Goal: Information Seeking & Learning: Learn about a topic

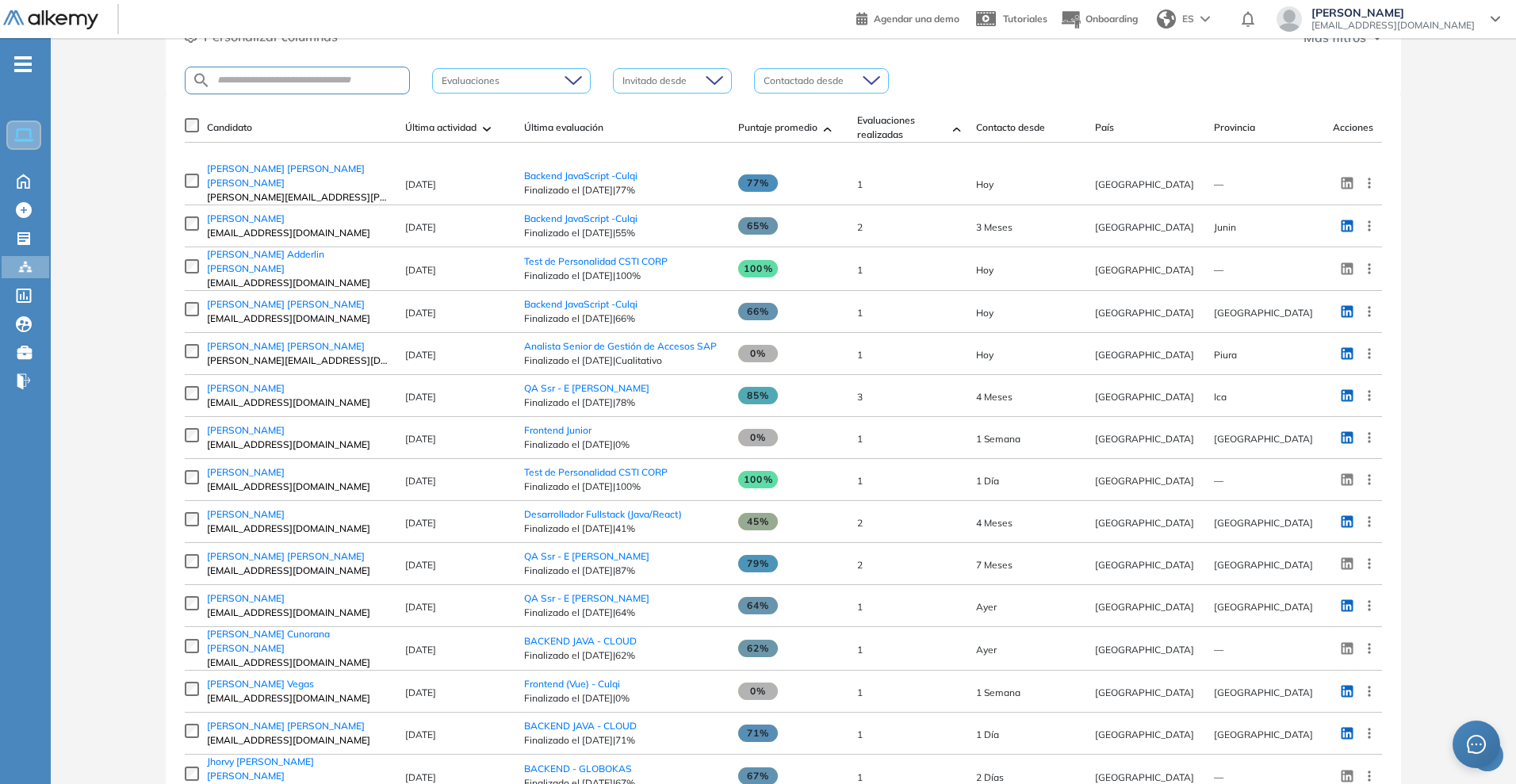
scroll to position [198, 0]
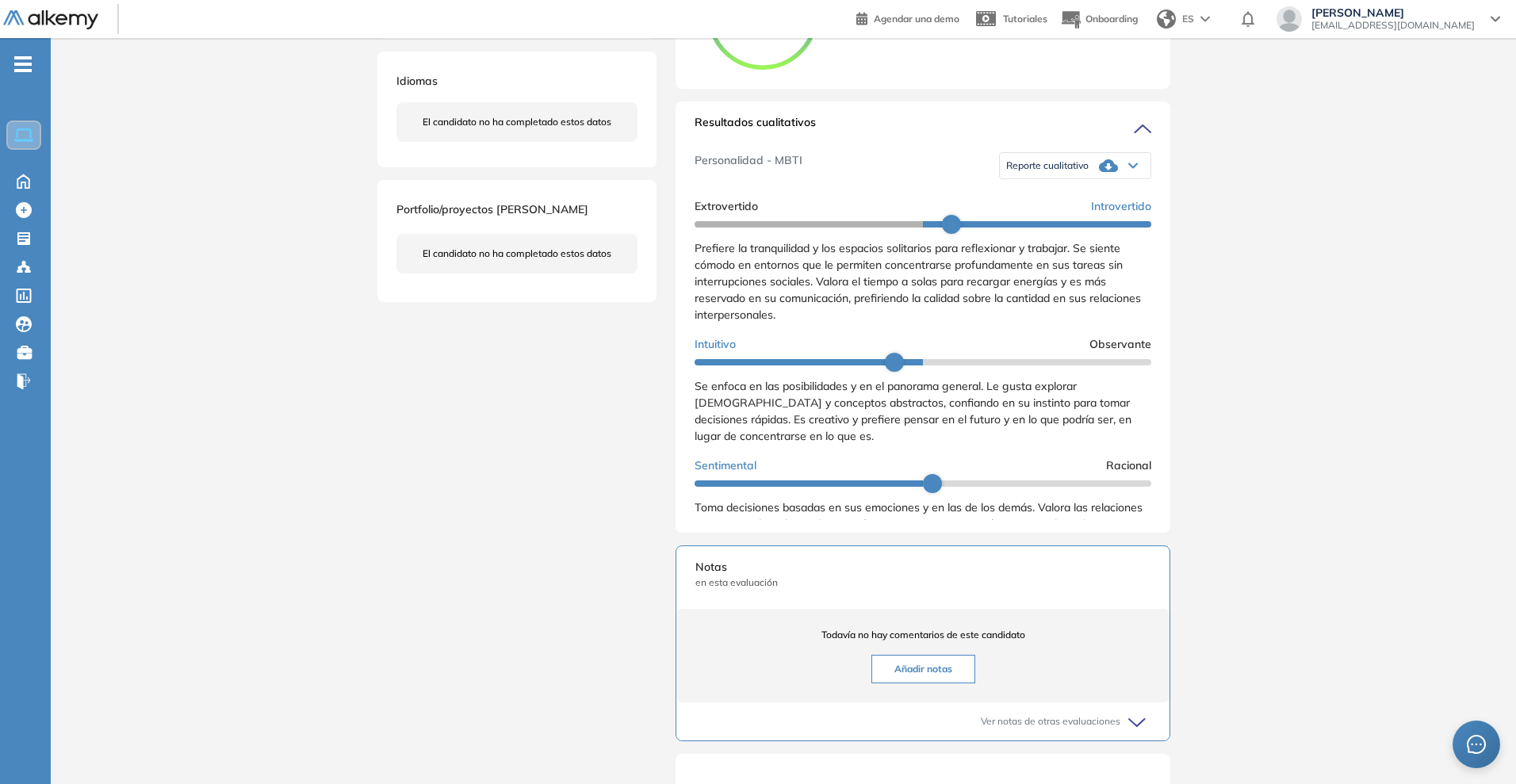
scroll to position [297, 0]
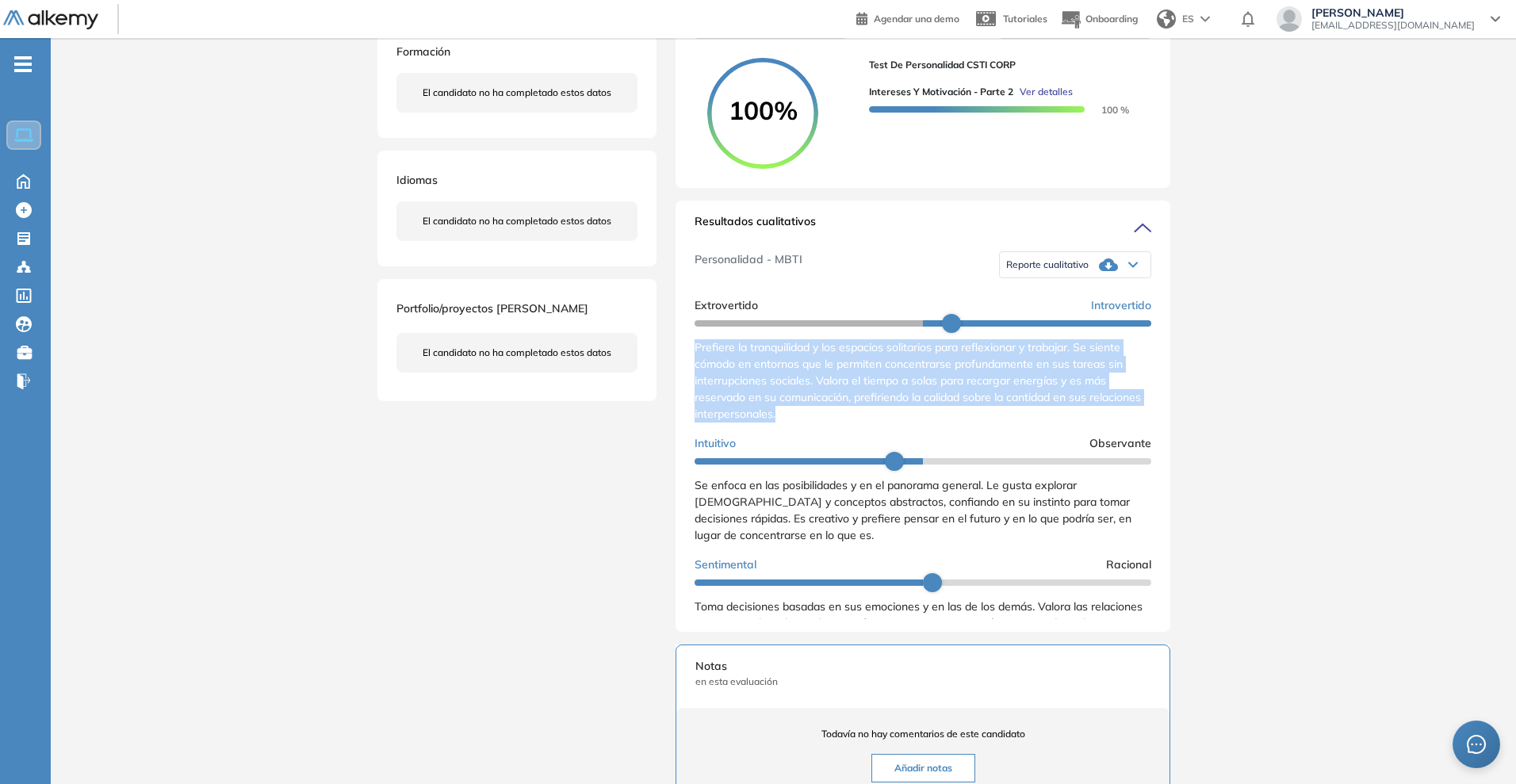
drag, startPoint x: 850, startPoint y: 425, endPoint x: 692, endPoint y: 365, distance: 169.0
click at [692, 365] on div "Resultados cualitativos Personalidad - MBTI Reporte cualitativo Reporte con Afi…" at bounding box center [924, 416] width 495 height 431
copy span "Prefiere la tranquilidad y los espacios solitarios para reflexionar y trabajar.…"
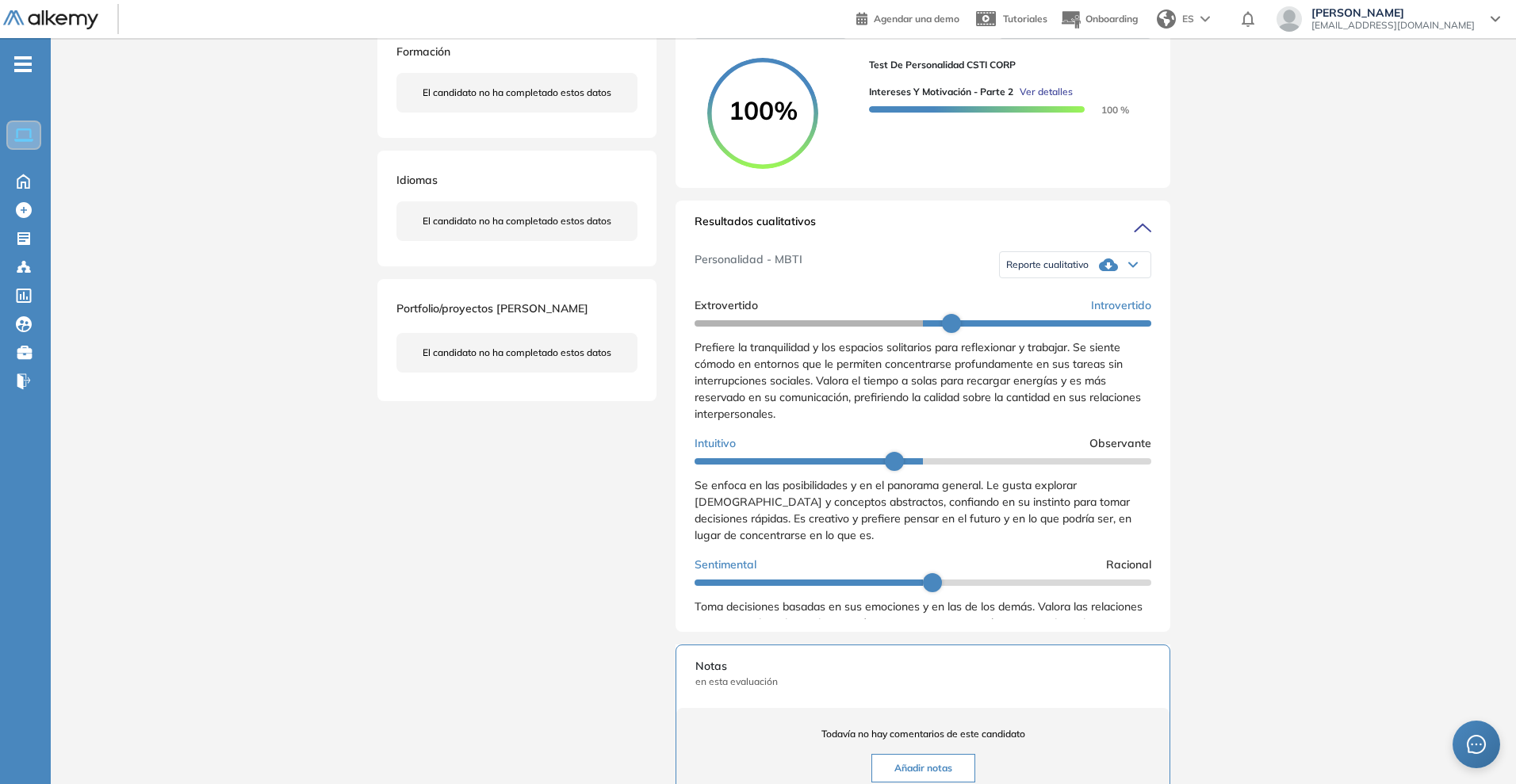
click at [830, 544] on div "Se enfoca en las posibilidades y en el panorama general. Le gusta explorar nuev…" at bounding box center [923, 511] width 457 height 67
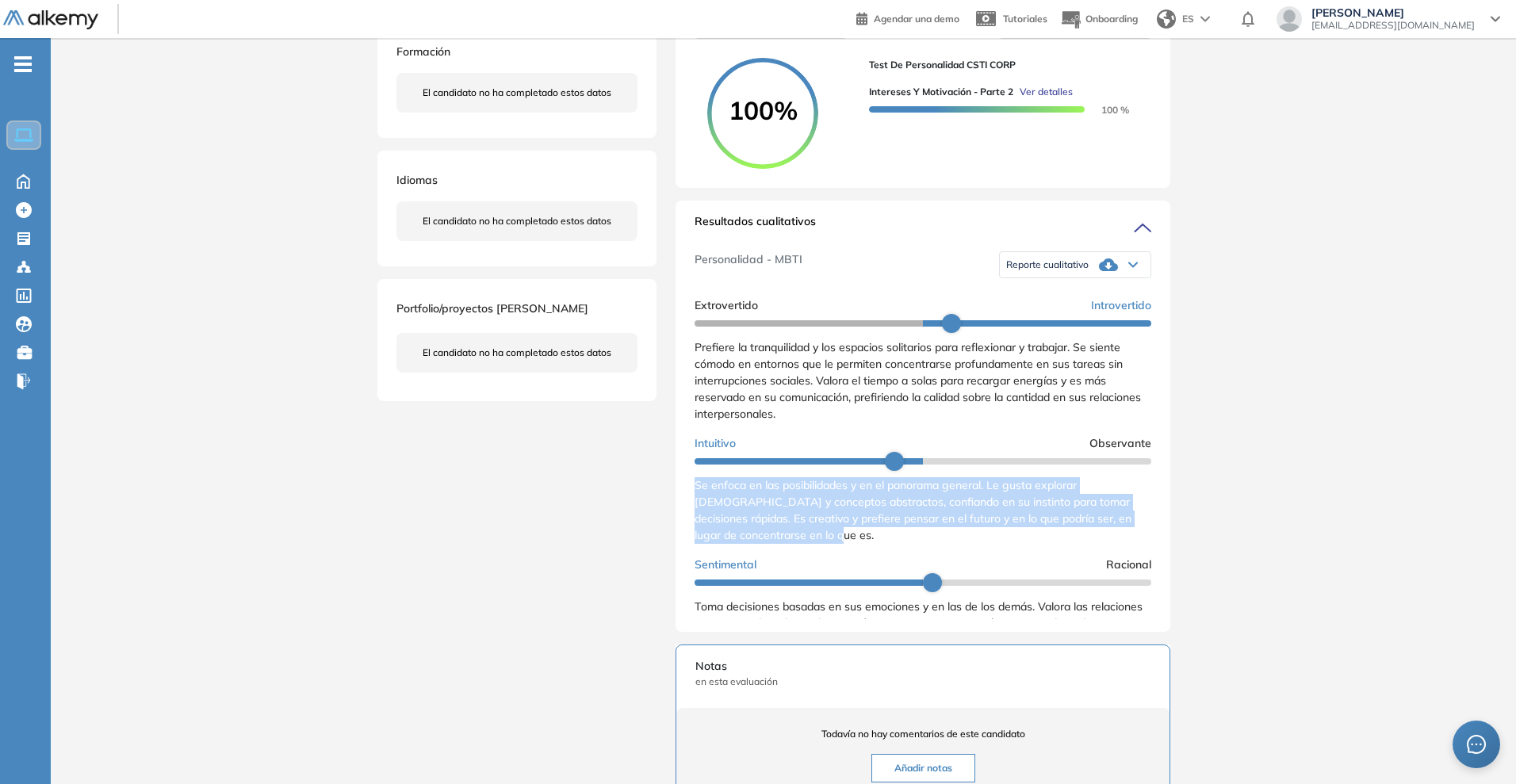
drag, startPoint x: 834, startPoint y: 554, endPoint x: 692, endPoint y: 500, distance: 151.9
click at [692, 500] on div "Resultados cualitativos Personalidad - MBTI Reporte cualitativo Reporte con Afi…" at bounding box center [924, 416] width 495 height 431
copy span "Se enfoca en las posibilidades y en el panorama general. Le gusta explorar nuev…"
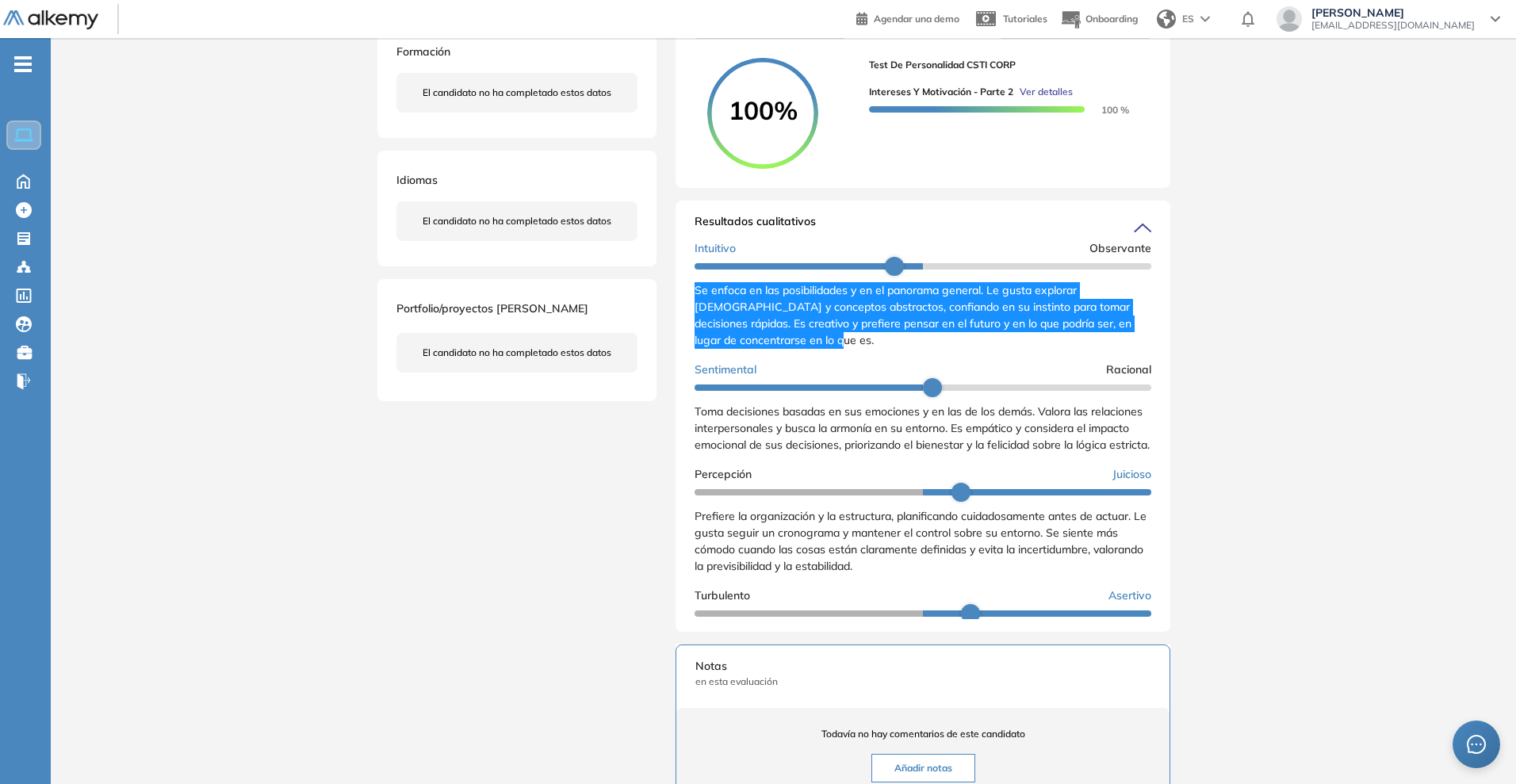
scroll to position [198, 0]
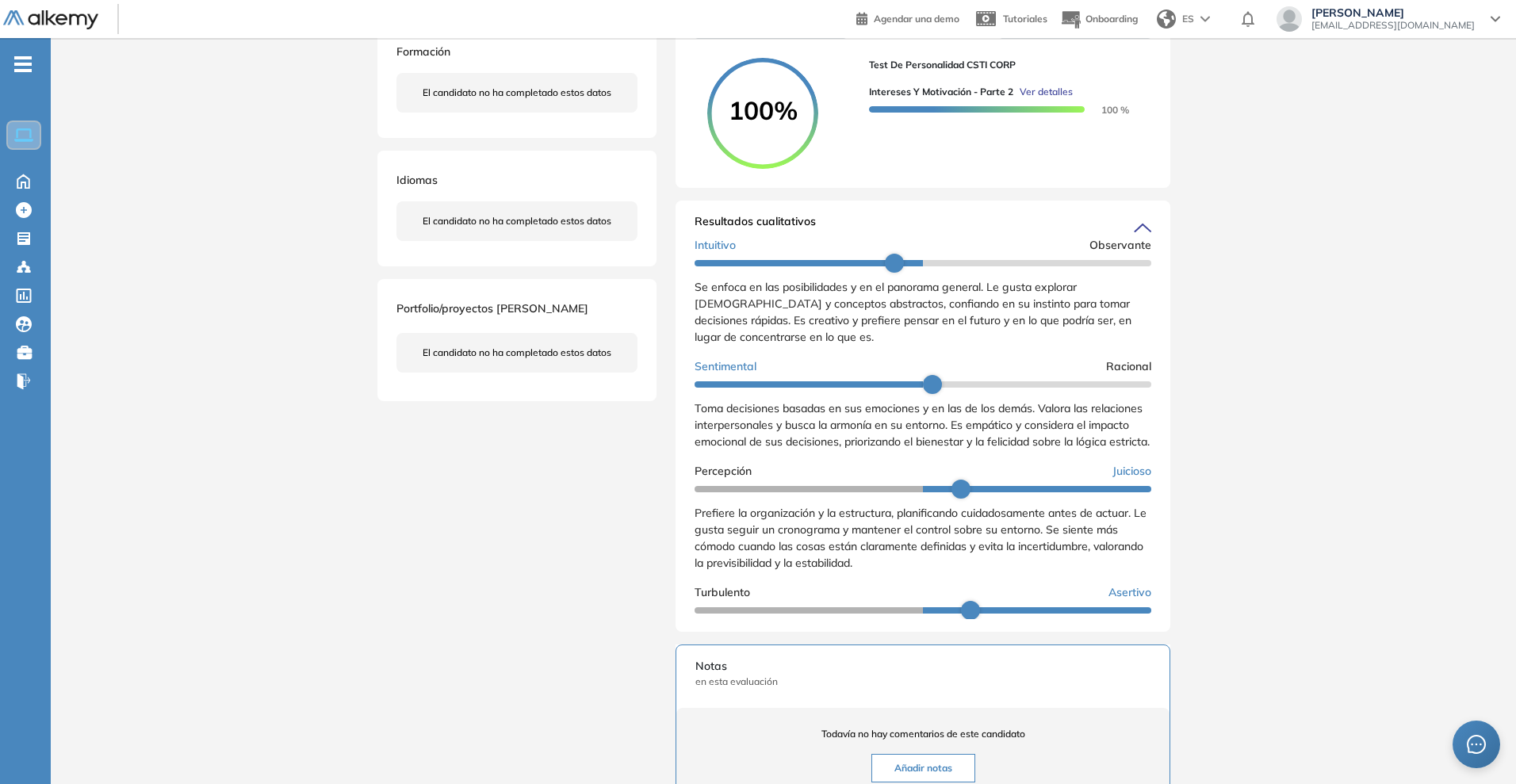
drag, startPoint x: 823, startPoint y: 475, endPoint x: 803, endPoint y: 480, distance: 20.6
click at [823, 450] on div "Toma decisiones basadas en sus emociones y en las de los demás. Valora las rela…" at bounding box center [923, 425] width 457 height 50
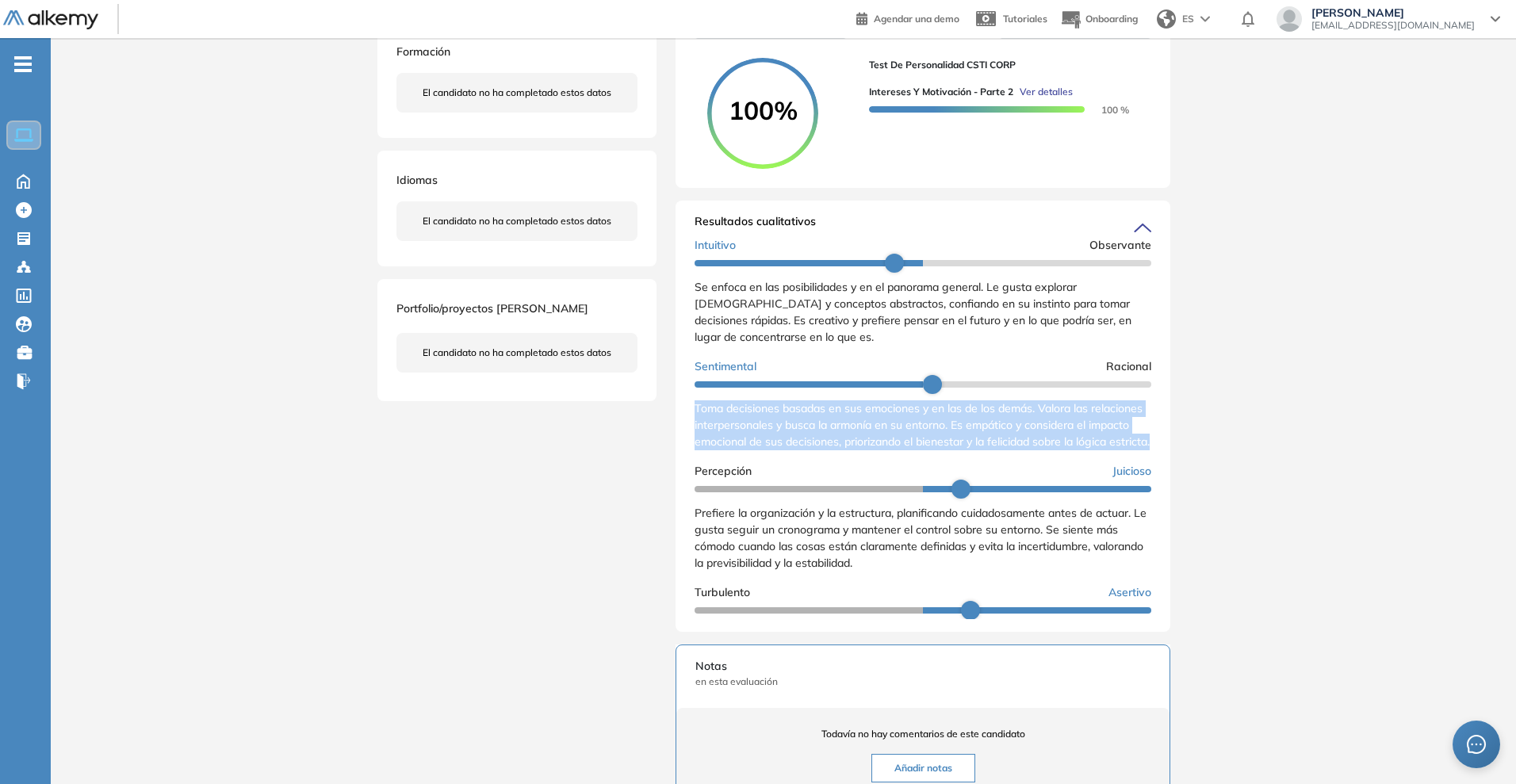
drag, startPoint x: 779, startPoint y: 483, endPoint x: 692, endPoint y: 422, distance: 106.3
click at [692, 422] on div "Resultados cualitativos Personalidad - MBTI Reporte cualitativo Reporte con Afi…" at bounding box center [924, 416] width 495 height 431
copy span "Toma decisiones basadas en sus emociones y en las de los demás. Valora las rela…"
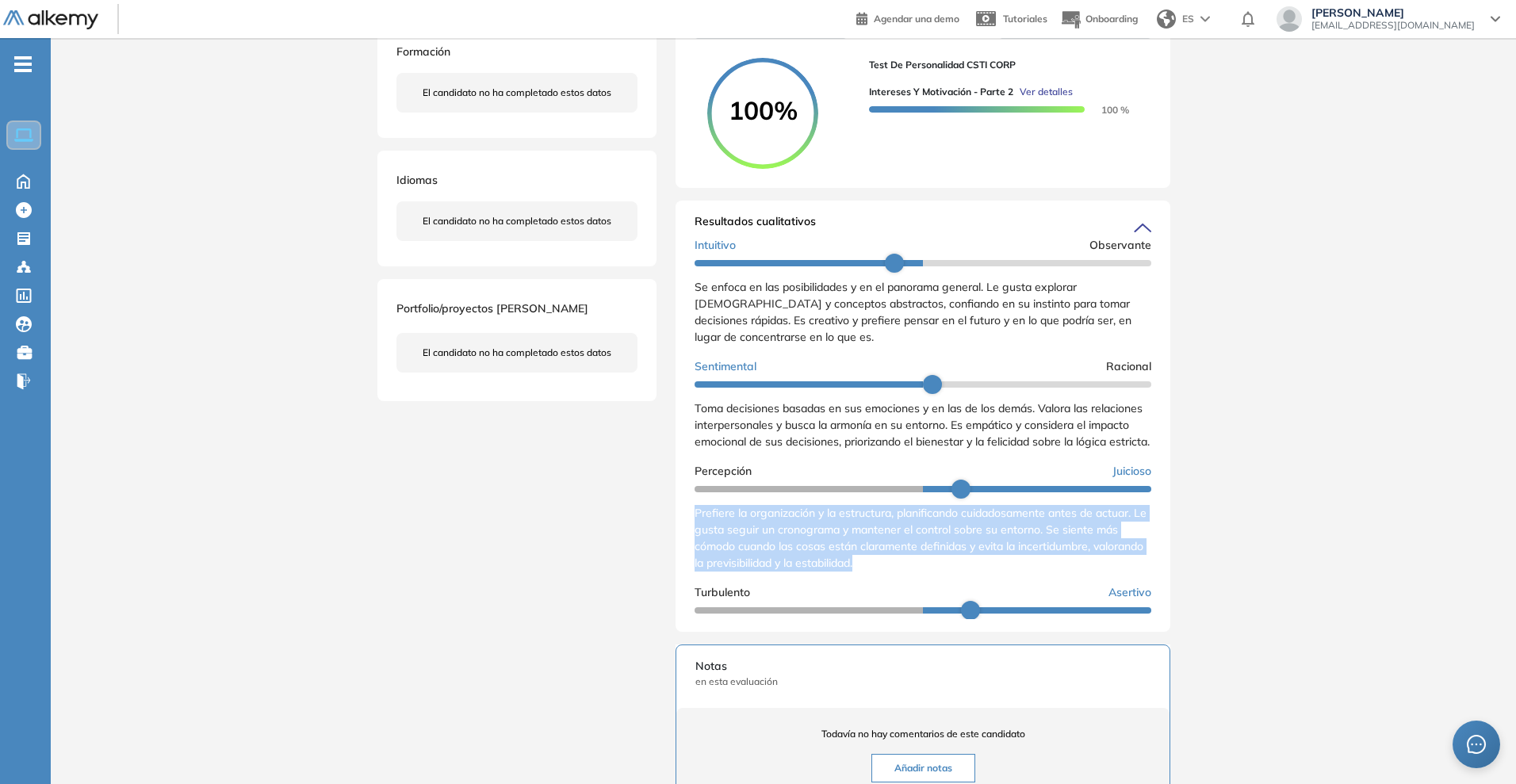
drag, startPoint x: 927, startPoint y: 598, endPoint x: 696, endPoint y: 546, distance: 236.8
click at [696, 546] on div "Prefiere la organización y la estructura, planificando cuidadosamente antes de …" at bounding box center [923, 538] width 457 height 67
copy span "Prefiere la organización y la estructura, planificando cuidadosamente antes de …"
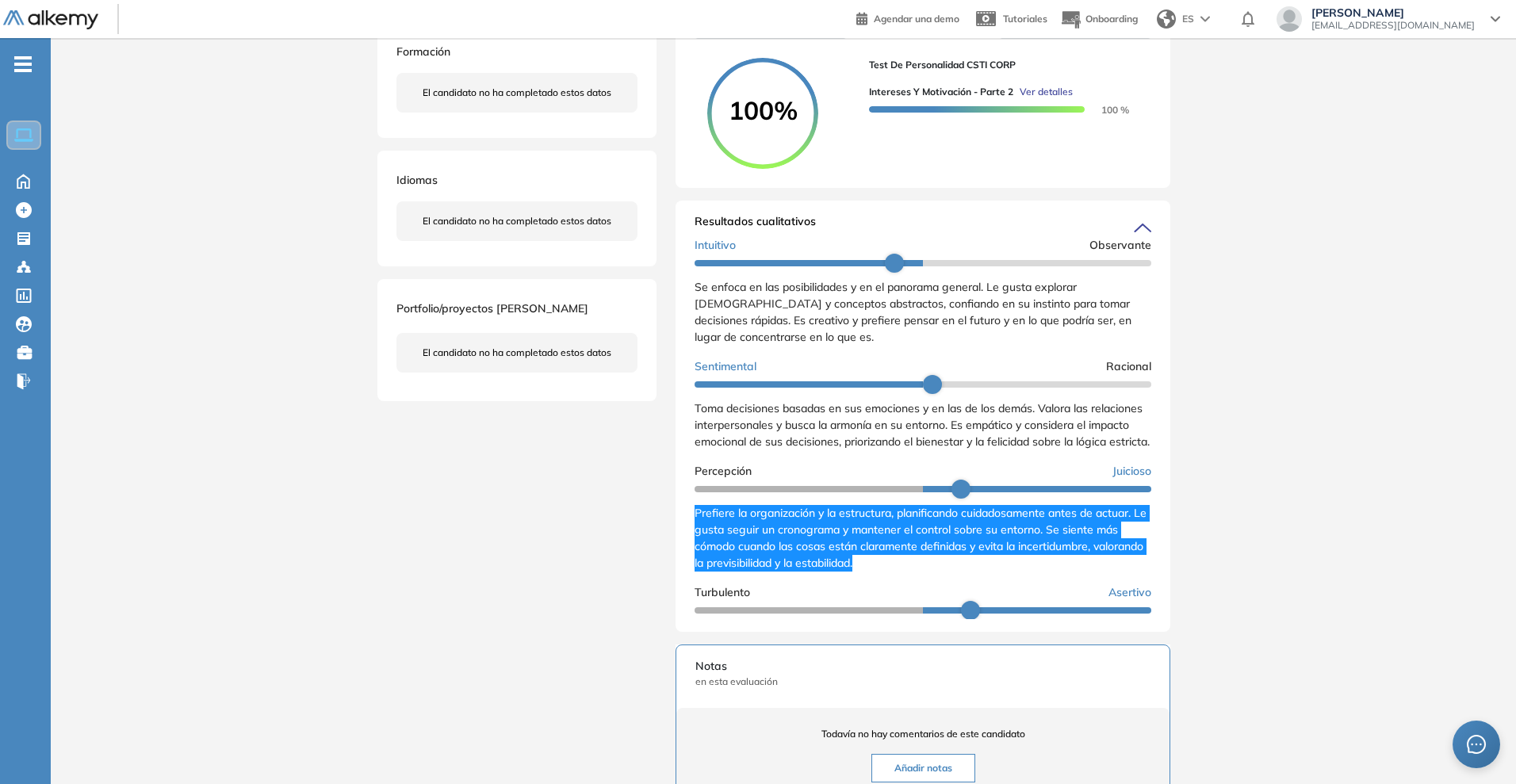
scroll to position [295, 0]
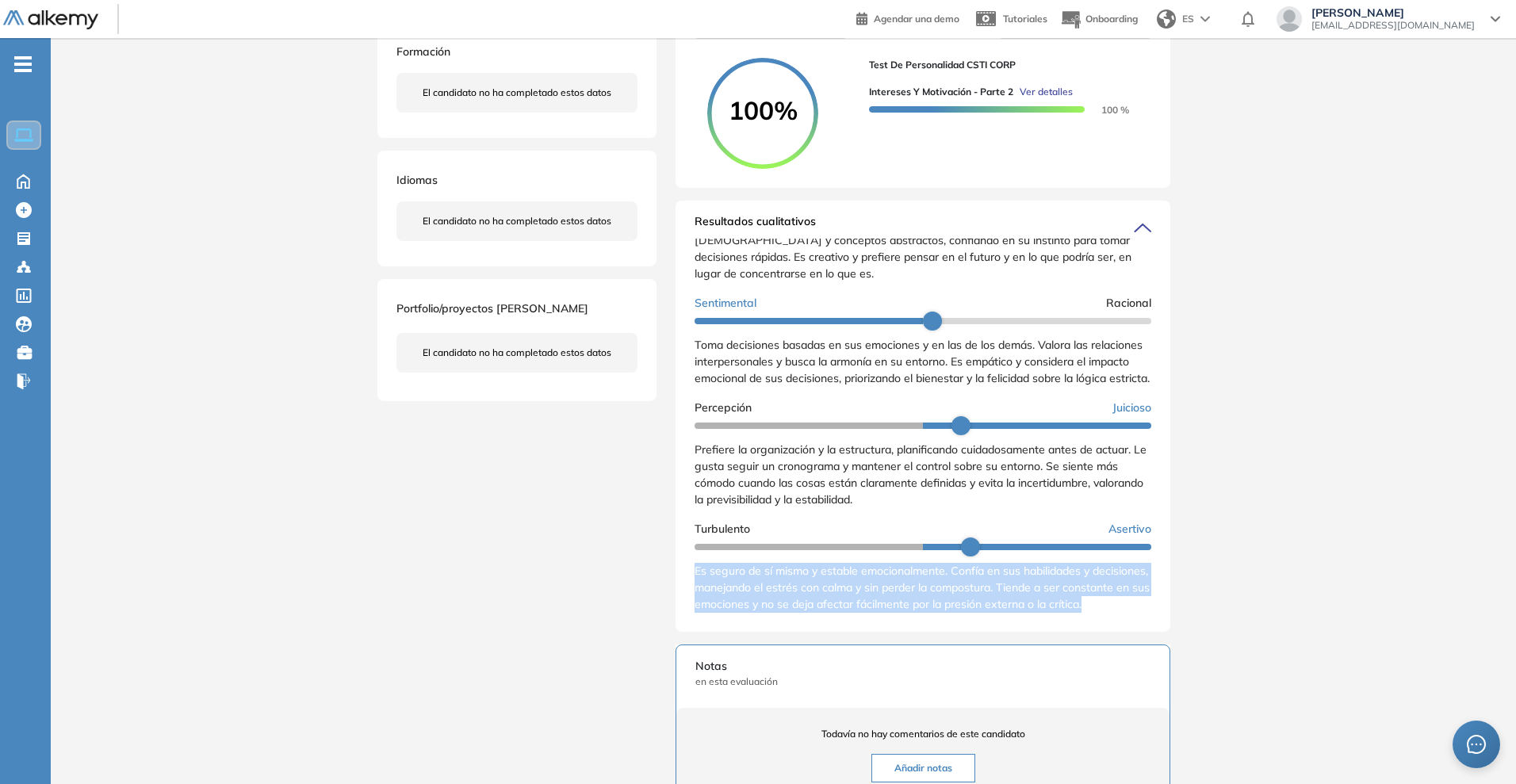
drag, startPoint x: 737, startPoint y: 627, endPoint x: 689, endPoint y: 575, distance: 70.8
click at [689, 575] on div "Resultados cualitativos Personalidad - MBTI Reporte cualitativo Reporte con Afi…" at bounding box center [924, 416] width 495 height 431
copy span "Es seguro de sí mismo y estable emocionalmente. Confía en sus habilidades y dec…"
